Goal: Task Accomplishment & Management: Manage account settings

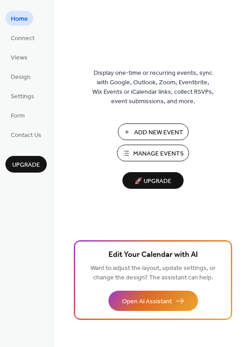
click at [144, 154] on span "Manage Events" at bounding box center [158, 153] width 50 height 9
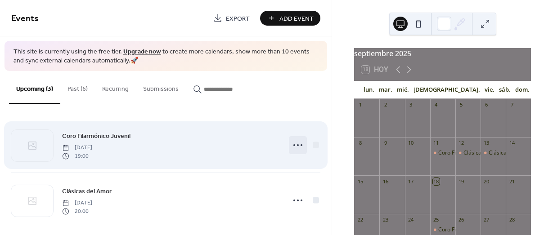
click at [296, 147] on icon at bounding box center [298, 145] width 14 height 14
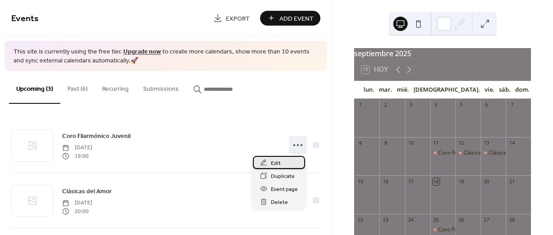
click at [272, 162] on span "Edit" at bounding box center [276, 163] width 10 height 9
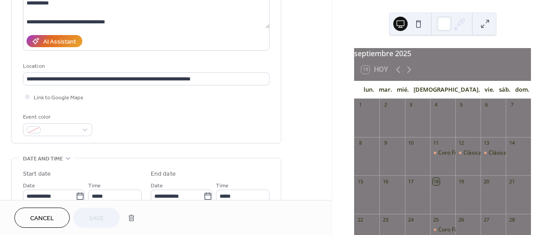
scroll to position [225, 0]
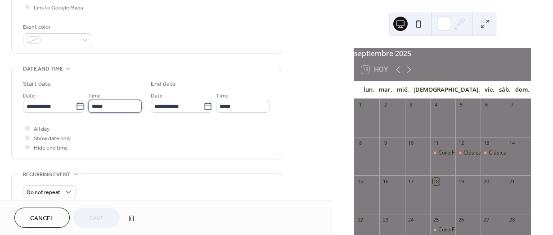
click at [113, 108] on input "*****" at bounding box center [115, 106] width 54 height 13
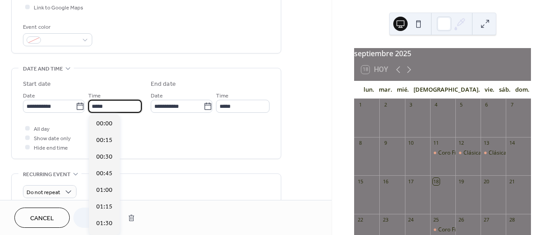
scroll to position [1266, 0]
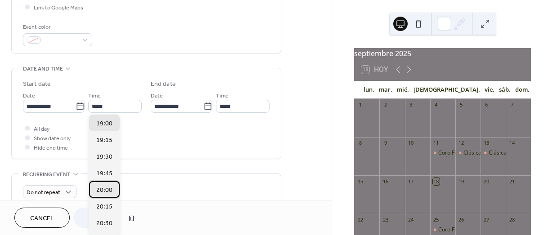
click at [108, 192] on span "20:00" at bounding box center [104, 190] width 16 height 9
type input "*****"
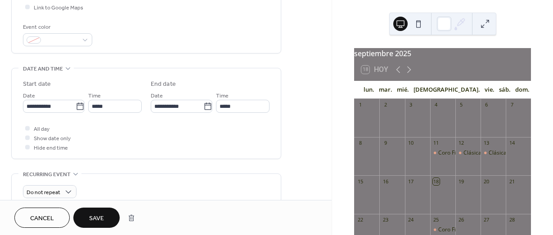
click at [100, 219] on span "Save" at bounding box center [96, 218] width 15 height 9
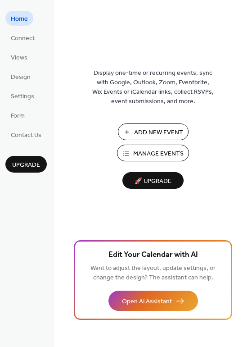
click at [147, 134] on span "Add New Event" at bounding box center [158, 132] width 49 height 9
click at [154, 154] on span "Manage Events" at bounding box center [158, 153] width 50 height 9
